Goal: Information Seeking & Learning: Learn about a topic

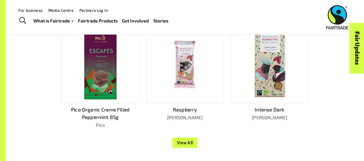
scroll to position [497, 0]
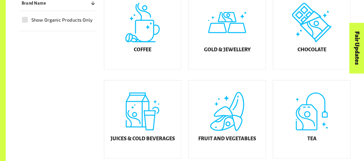
scroll to position [181, 0]
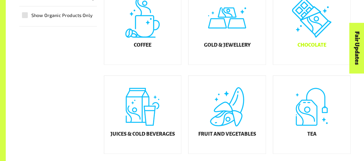
click at [290, 30] on div "Chocolate" at bounding box center [311, 26] width 77 height 78
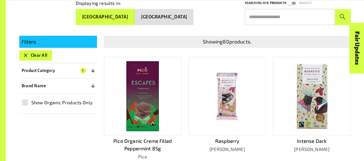
scroll to position [139, 0]
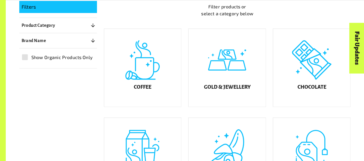
scroll to position [181, 0]
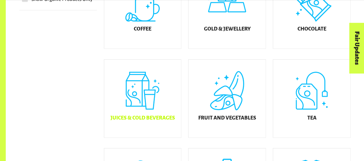
click at [165, 121] on h5 "Juices & Cold Beverages" at bounding box center [142, 118] width 64 height 6
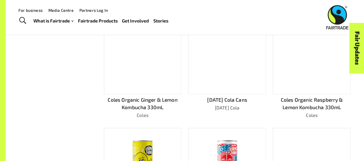
scroll to position [245, 0]
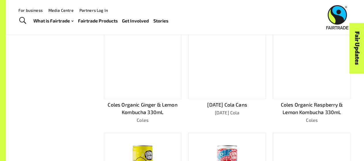
click at [304, 86] on div at bounding box center [312, 60] width 78 height 78
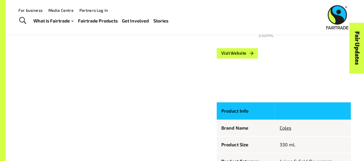
scroll to position [247, 0]
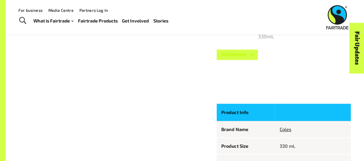
click at [249, 56] on link "Visit Website" at bounding box center [237, 54] width 41 height 10
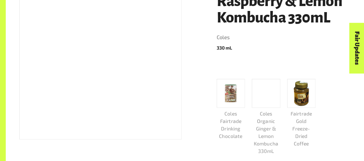
scroll to position [133, 0]
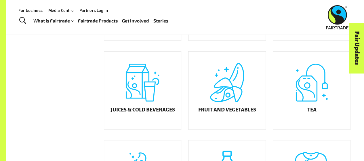
scroll to position [77, 0]
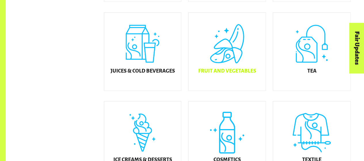
scroll to position [253, 0]
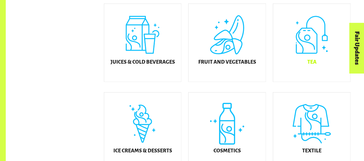
click at [294, 45] on div "Tea" at bounding box center [311, 43] width 77 height 78
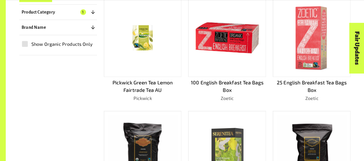
scroll to position [163, 0]
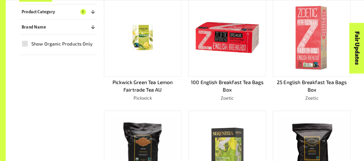
click at [116, 55] on div at bounding box center [143, 37] width 78 height 78
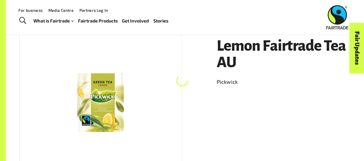
scroll to position [87, 0]
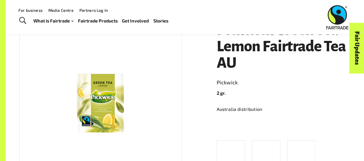
click at [252, 55] on h1 "Pickwick Green Tea Lemon Fairtrade Tea AU" at bounding box center [284, 46] width 134 height 49
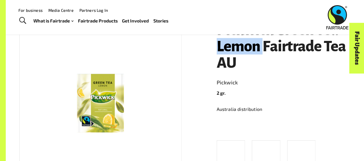
click at [252, 55] on h1 "Pickwick Green Tea Lemon Fairtrade Tea AU" at bounding box center [284, 46] width 134 height 49
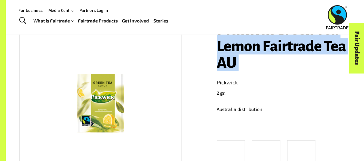
click at [252, 55] on h1 "Pickwick Green Tea Lemon Fairtrade Tea AU" at bounding box center [284, 46] width 134 height 49
copy h1 "Pickwick Green Tea Lemon Fairtrade Tea AU"
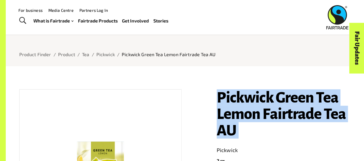
scroll to position [19, 0]
click at [70, 57] on link "Product" at bounding box center [66, 54] width 17 height 5
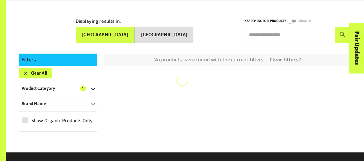
scroll to position [87, 0]
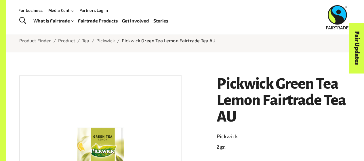
scroll to position [19, 0]
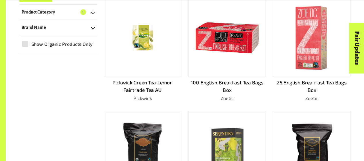
scroll to position [163, 0]
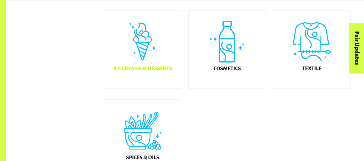
scroll to position [345, 0]
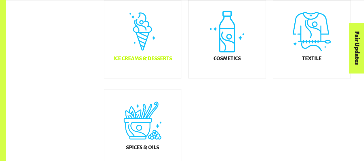
click at [150, 67] on div "Ice Creams & Desserts" at bounding box center [142, 39] width 77 height 78
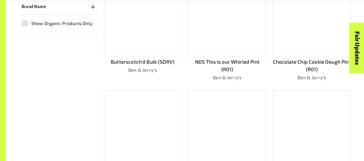
scroll to position [184, 0]
click at [321, 51] on div at bounding box center [312, 17] width 78 height 78
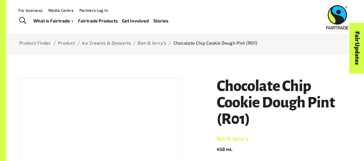
scroll to position [30, 0]
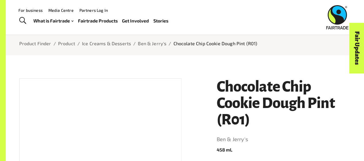
click at [296, 101] on h1 "Chocolate Chip Cookie Dough Pint (R01)" at bounding box center [284, 102] width 134 height 49
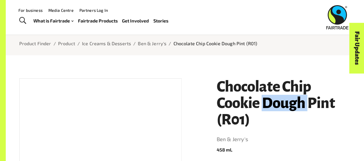
click at [296, 101] on h1 "Chocolate Chip Cookie Dough Pint (R01)" at bounding box center [284, 102] width 134 height 49
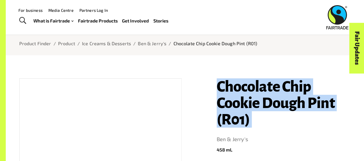
click at [296, 101] on h1 "Chocolate Chip Cookie Dough Pint (R01)" at bounding box center [284, 102] width 134 height 49
copy h1 "Chocolate Chip Cookie Dough Pint (R01)"
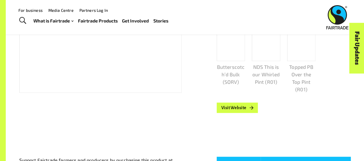
scroll to position [175, 0]
